Goal: Task Accomplishment & Management: Manage account settings

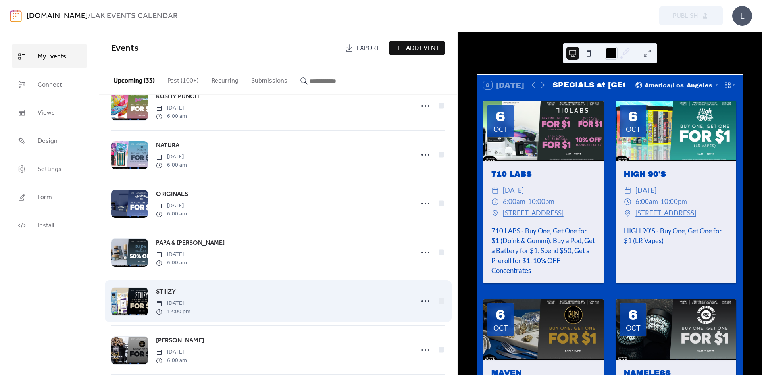
scroll to position [992, 0]
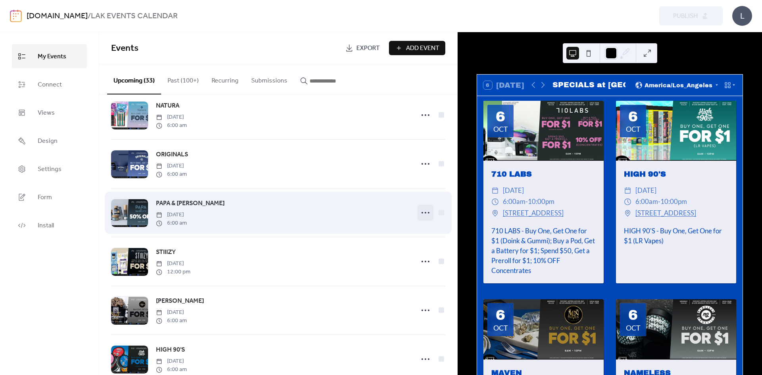
click at [426, 219] on icon at bounding box center [425, 212] width 13 height 13
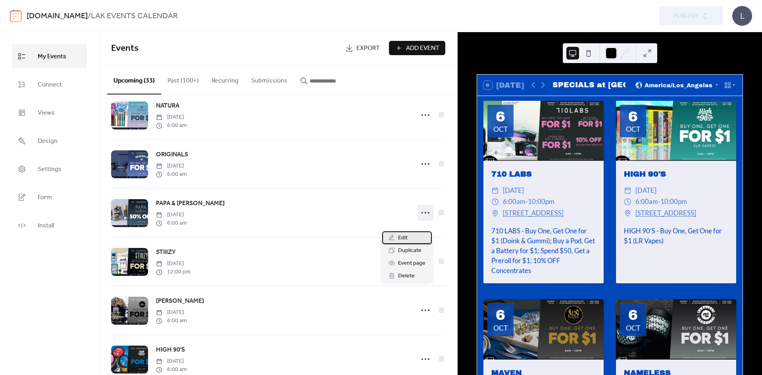
click at [409, 238] on div "Edit" at bounding box center [407, 237] width 50 height 13
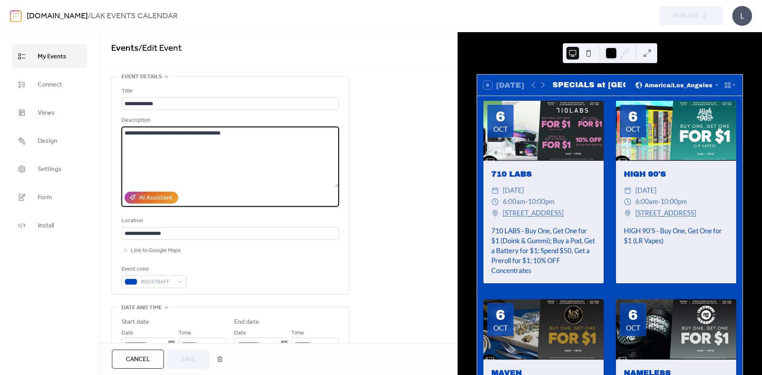
drag, startPoint x: 288, startPoint y: 132, endPoint x: 170, endPoint y: 135, distance: 117.4
click at [170, 135] on textarea "**********" at bounding box center [229, 157] width 217 height 60
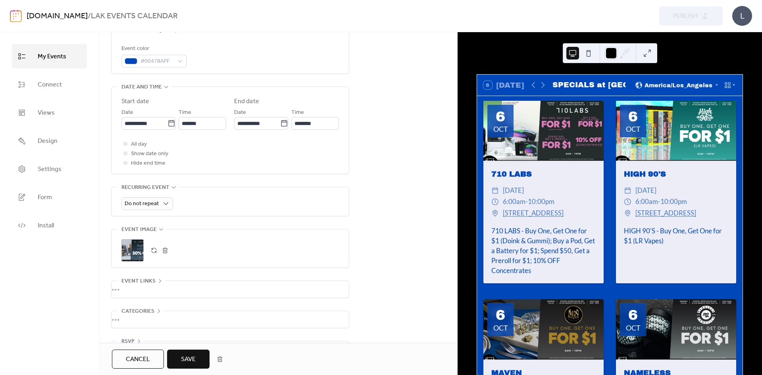
scroll to position [238, 0]
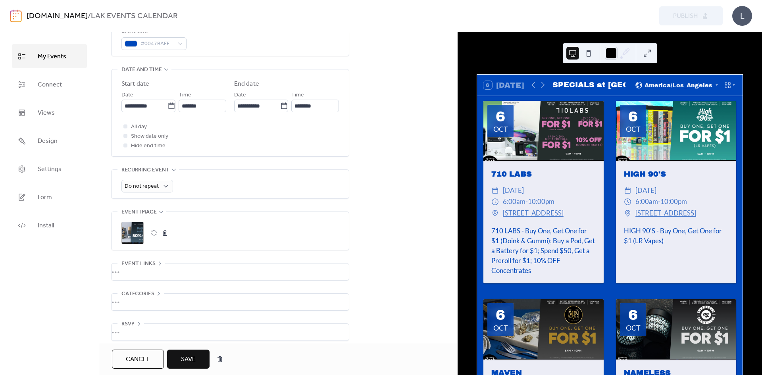
type textarea "**********"
click at [166, 230] on button "button" at bounding box center [164, 232] width 11 height 11
click at [137, 235] on icon at bounding box center [132, 232] width 11 height 11
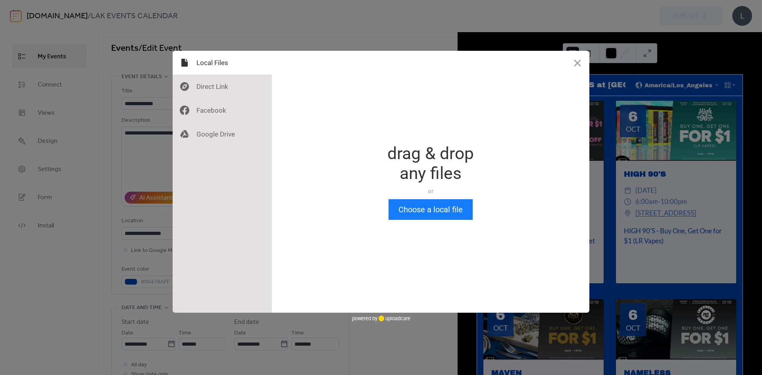
scroll to position [0, 0]
click at [420, 219] on button "Choose a local file" at bounding box center [430, 209] width 84 height 21
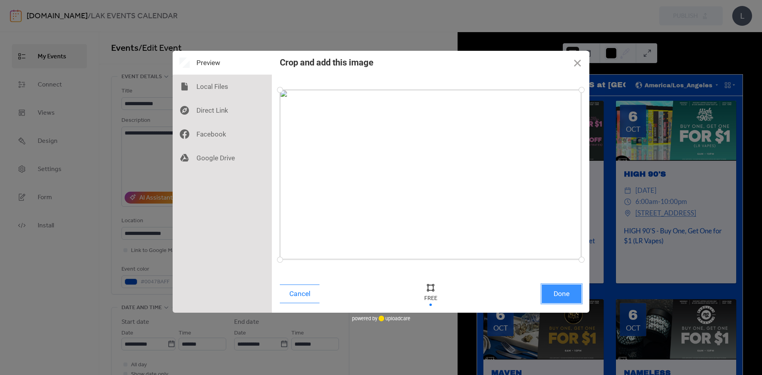
click at [571, 300] on button "Done" at bounding box center [561, 293] width 40 height 19
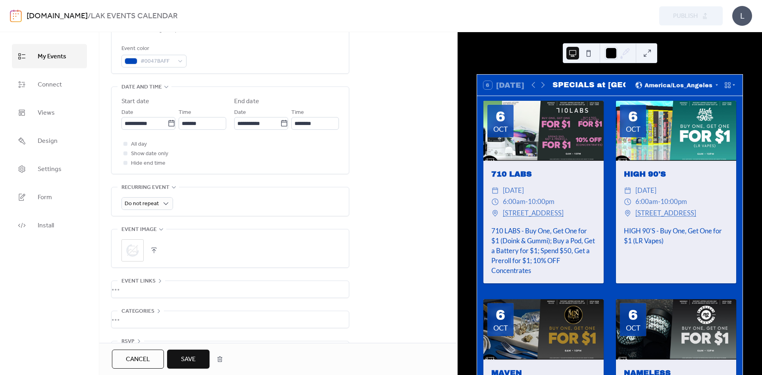
scroll to position [238, 0]
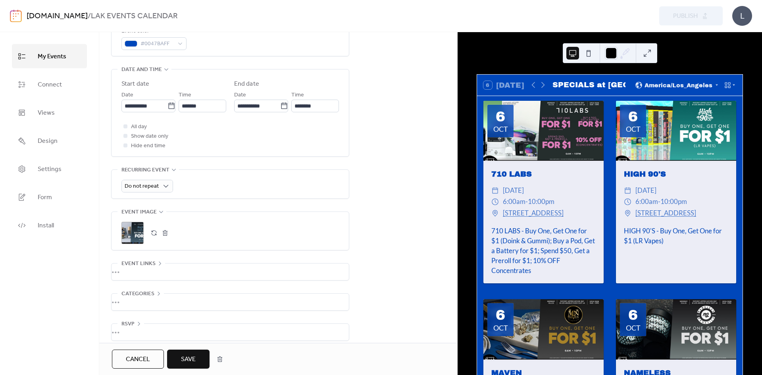
click at [179, 356] on button "Save" at bounding box center [188, 358] width 42 height 19
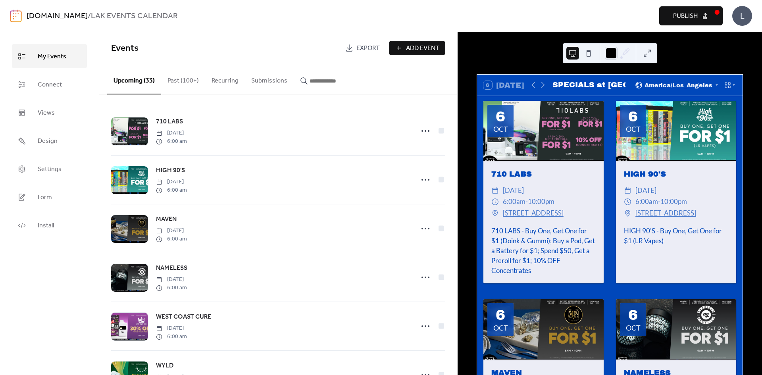
click at [696, 25] on div "[DOMAIN_NAME] / LAK EVENTS CALENDAR Preview Publish L" at bounding box center [381, 16] width 742 height 32
click at [697, 17] on span "Publish" at bounding box center [685, 17] width 25 height 10
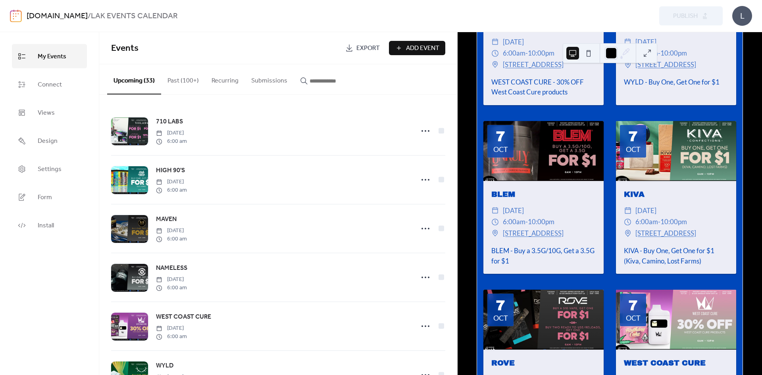
scroll to position [674, 0]
